Goal: Ask a question

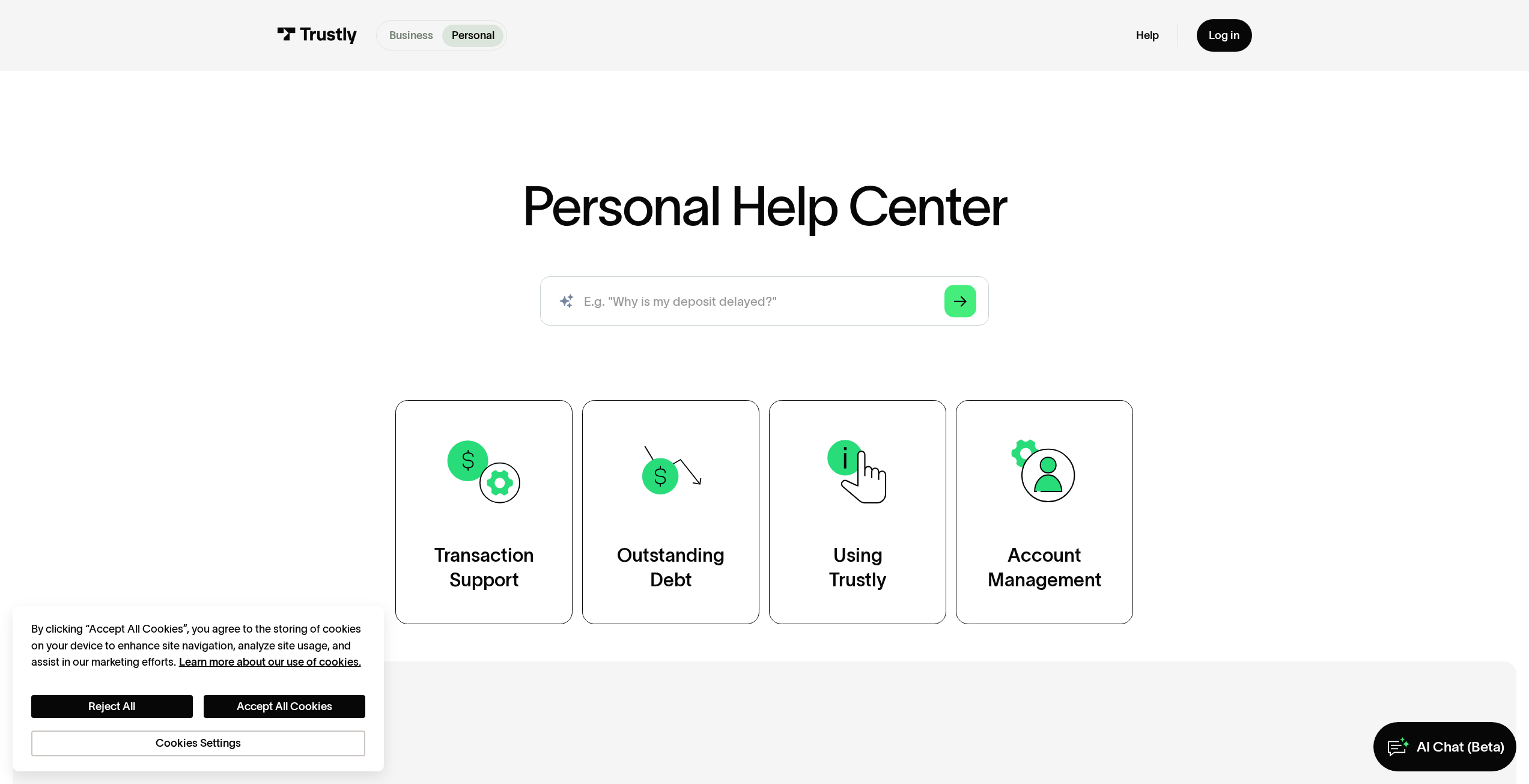
click at [401, 39] on p "Business" at bounding box center [411, 36] width 44 height 16
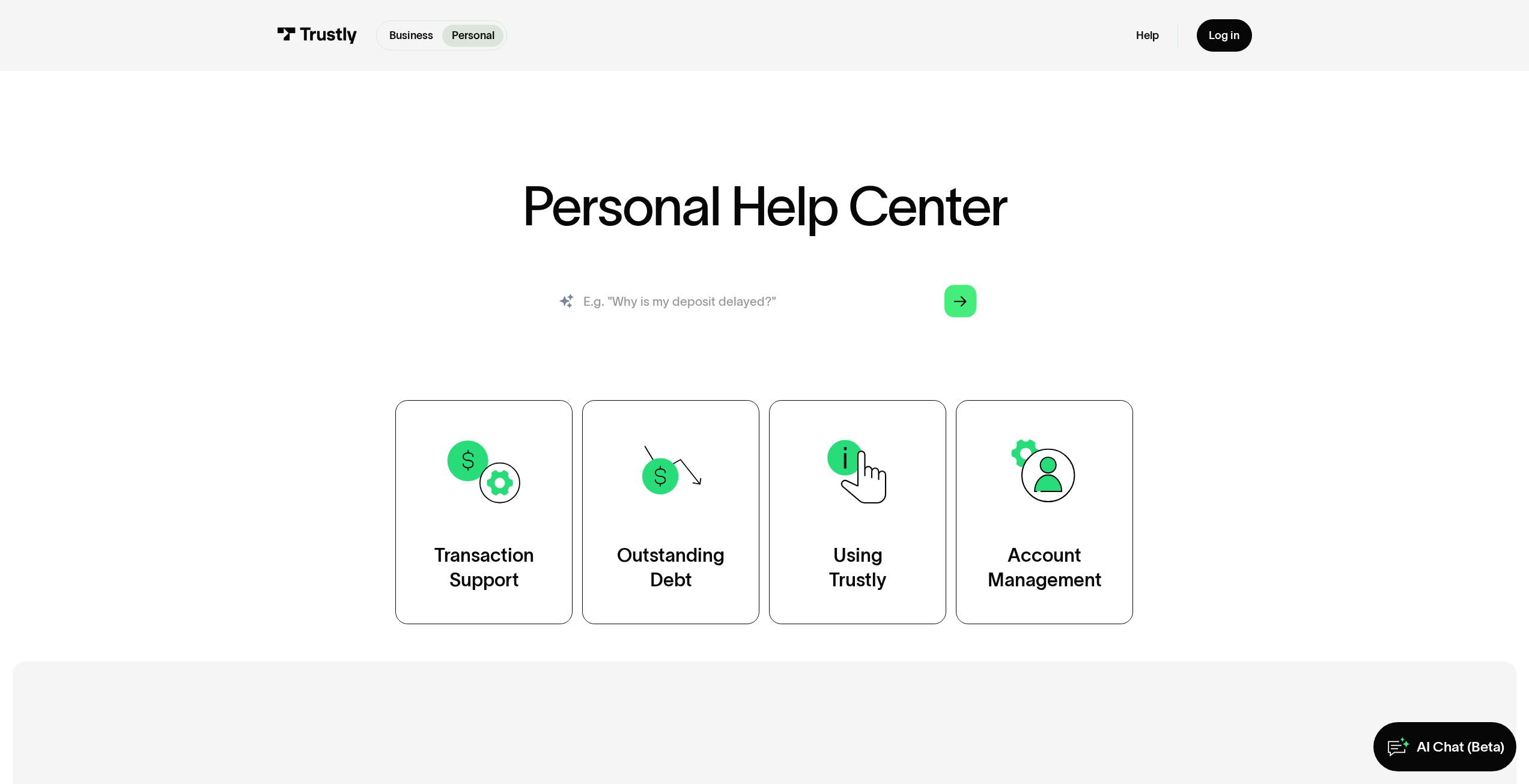
click at [772, 307] on input "search" at bounding box center [764, 301] width 448 height 49
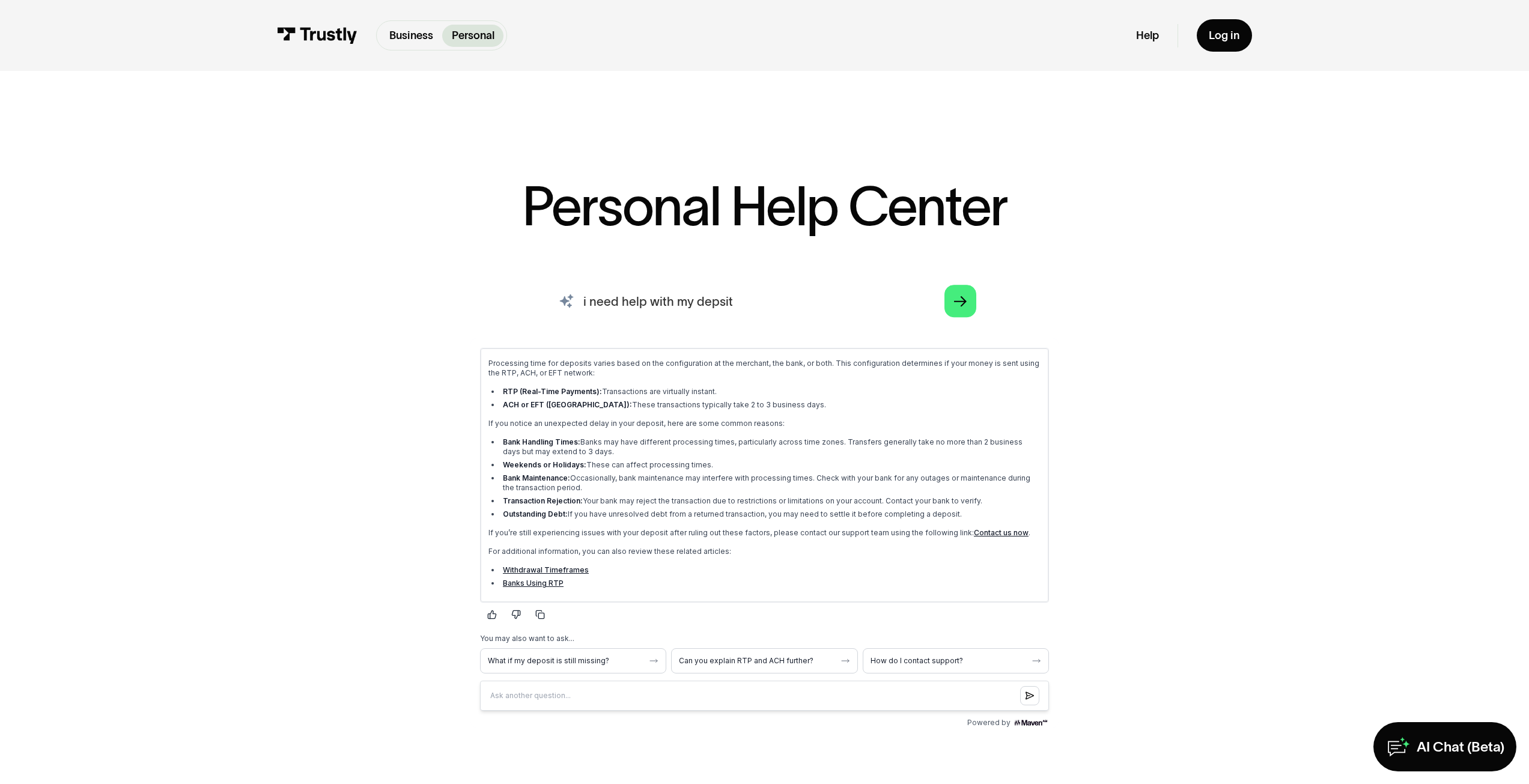
click at [729, 292] on input "i need help with my depsit" at bounding box center [764, 301] width 448 height 49
click at [728, 296] on input "i need help with my depsit" at bounding box center [764, 301] width 448 height 49
click at [726, 296] on input "i need help with my depsit" at bounding box center [764, 301] width 448 height 49
drag, startPoint x: 735, startPoint y: 306, endPoint x: 577, endPoint y: 308, distance: 158.0
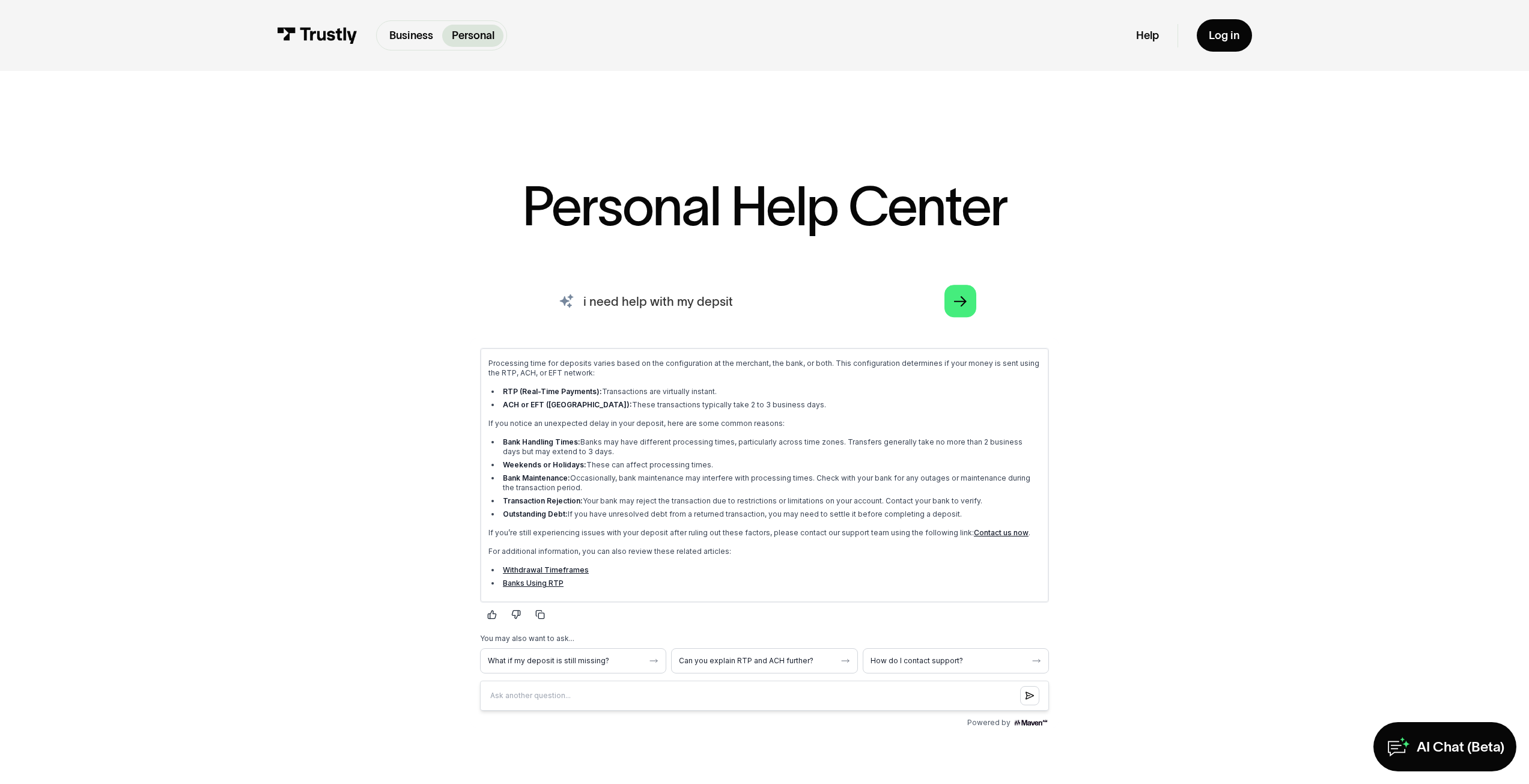
click at [577, 308] on input "i need help with my depsit" at bounding box center [764, 301] width 448 height 49
type input "Help me understand how trustly works"
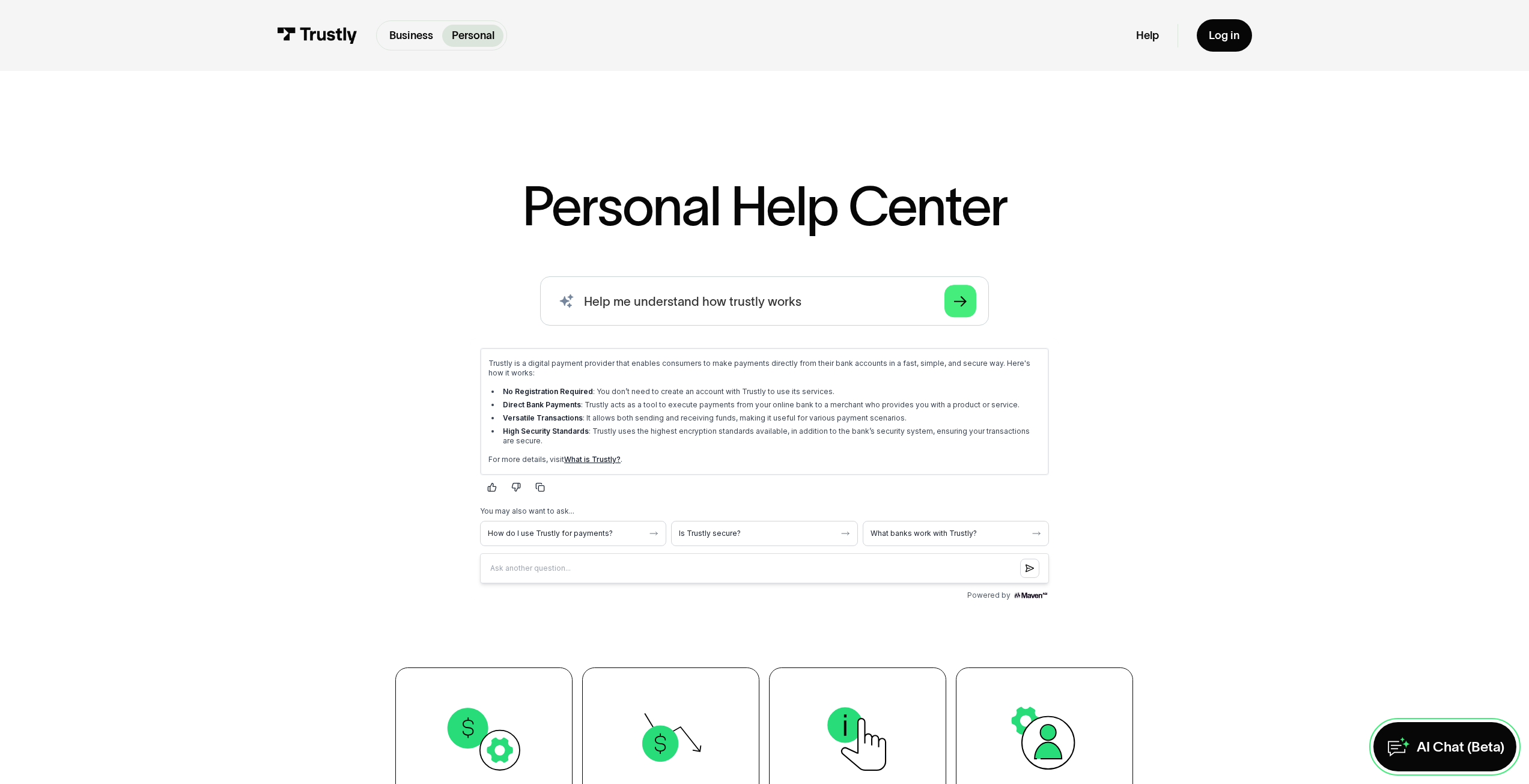
click at [1456, 740] on div "AI Chat (Beta)" at bounding box center [1461, 746] width 88 height 18
click at [1492, 746] on icon at bounding box center [1492, 747] width 25 height 25
